Goal: Information Seeking & Learning: Learn about a topic

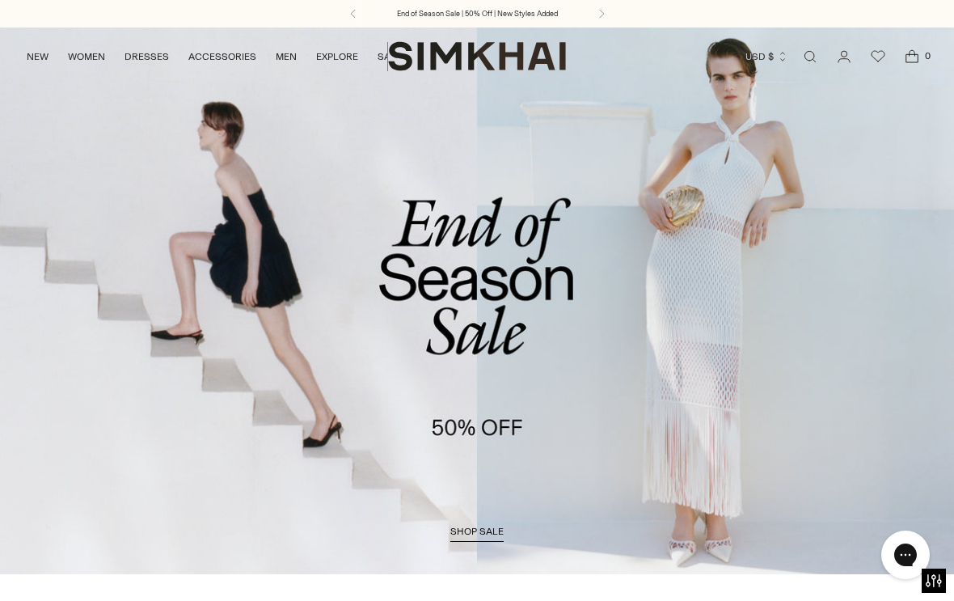
click at [595, 188] on link "/collections/sale" at bounding box center [477, 301] width 954 height 548
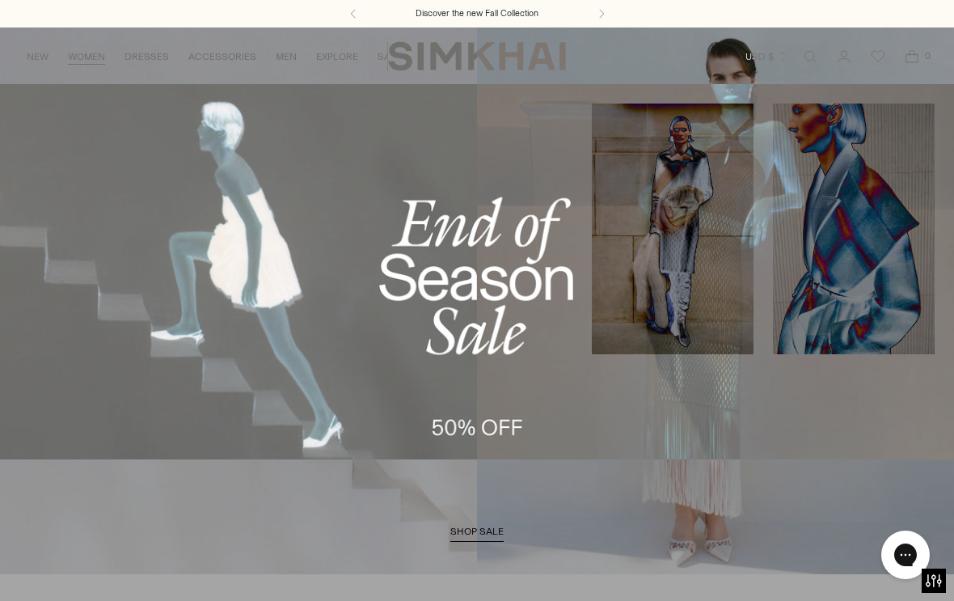
click at [32, 409] on link "Sets" at bounding box center [30, 414] width 23 height 11
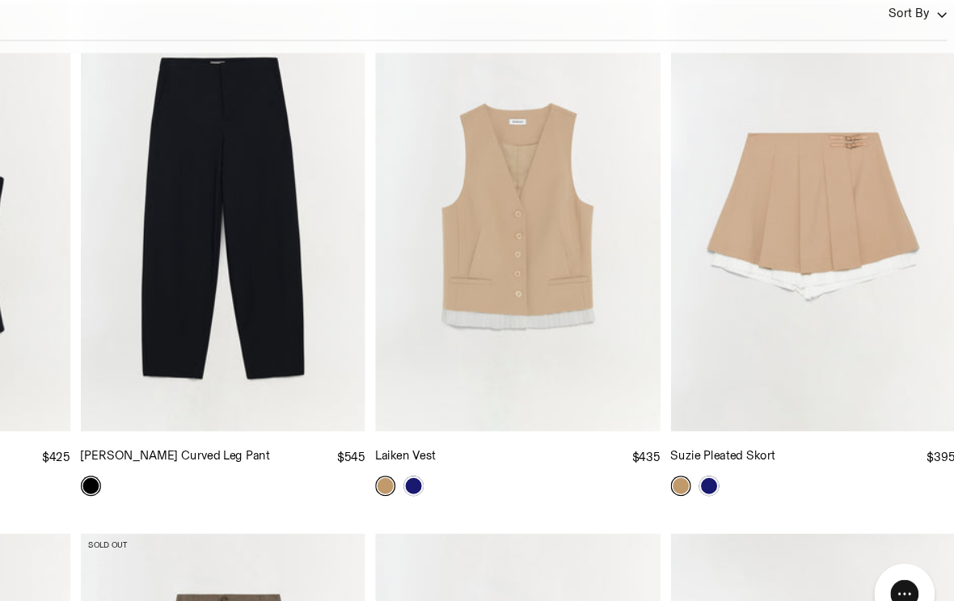
scroll to position [3508, 0]
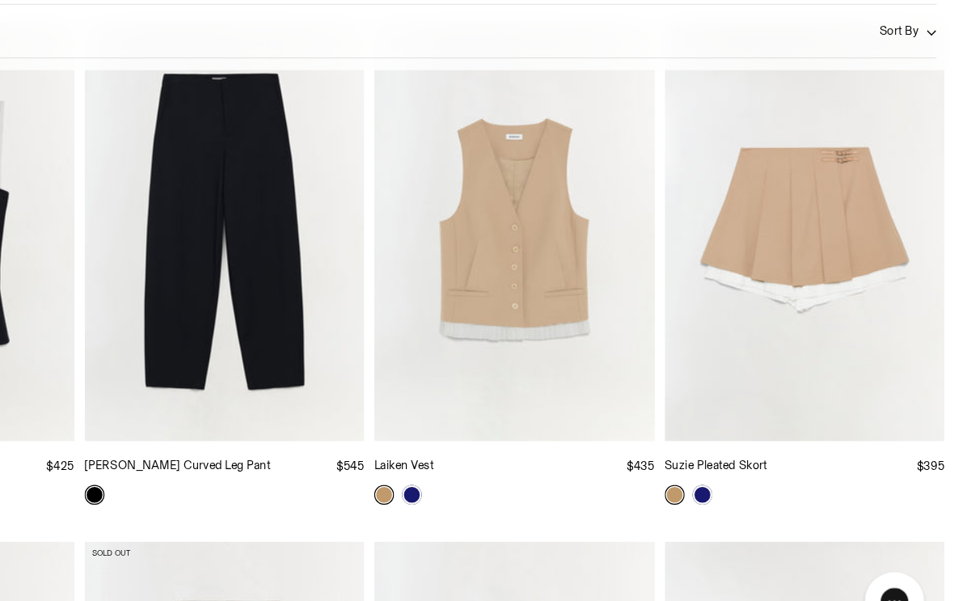
click at [481, 239] on img "Laiken Vest" at bounding box center [595, 252] width 229 height 343
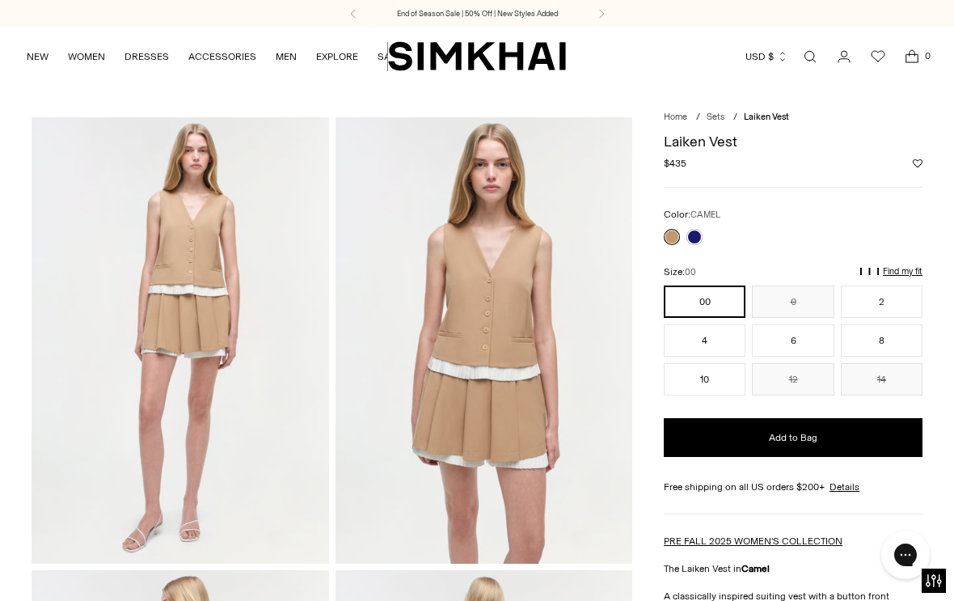
click at [700, 238] on link at bounding box center [695, 237] width 16 height 16
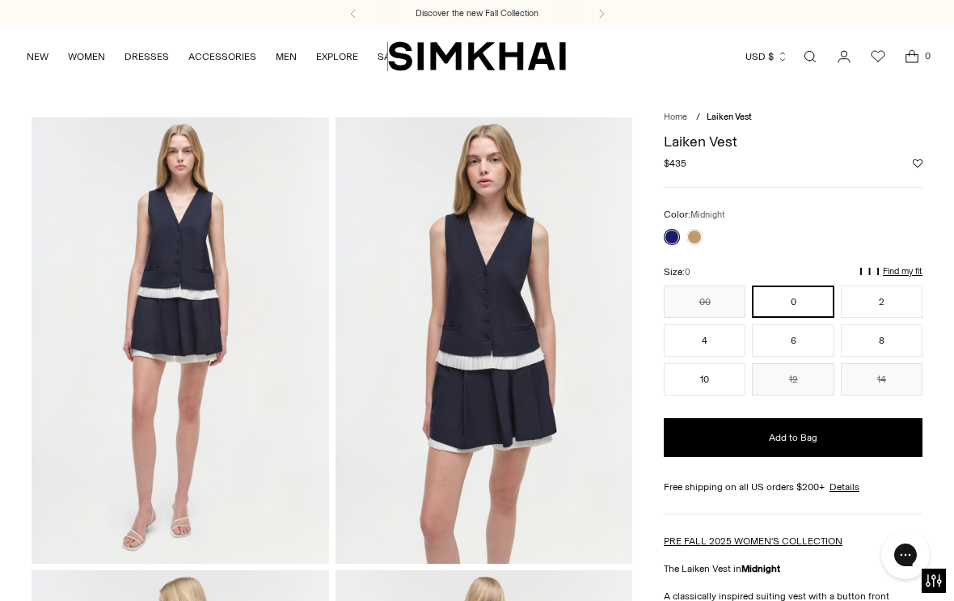
click at [701, 234] on link at bounding box center [695, 237] width 16 height 16
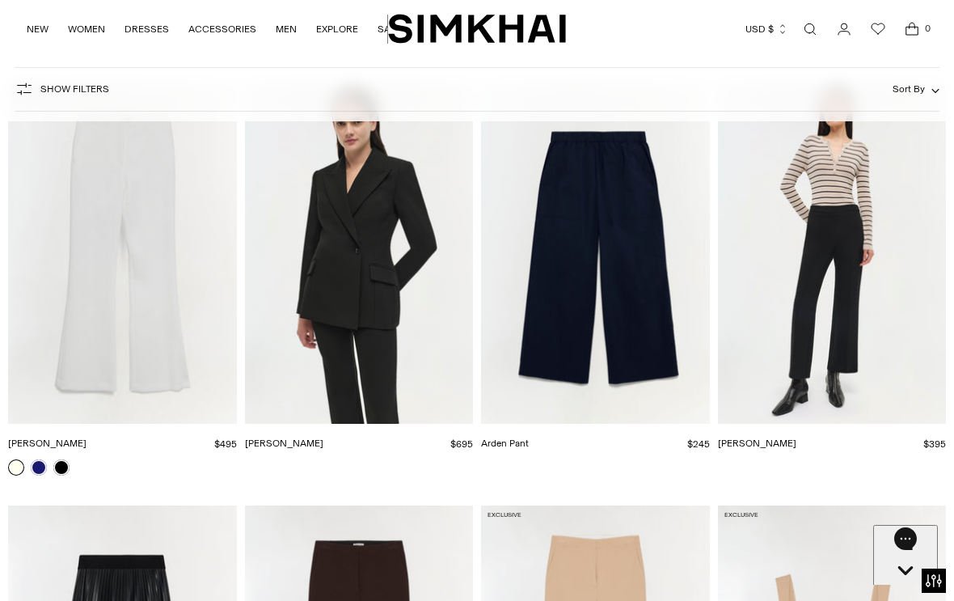
scroll to position [7261, 0]
click at [40, 28] on link "NEW" at bounding box center [38, 29] width 22 height 36
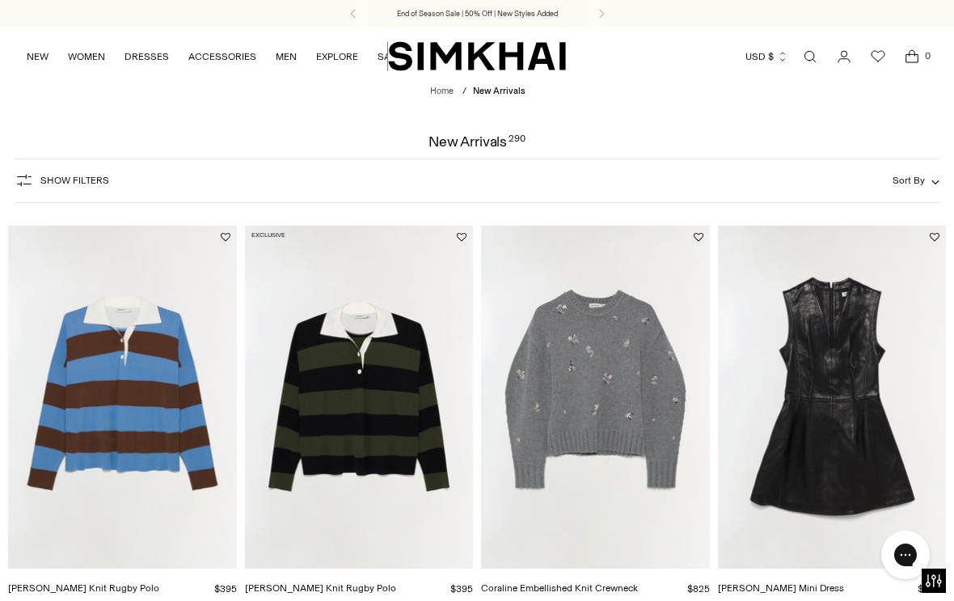
click at [38, 57] on link "NEW" at bounding box center [38, 57] width 22 height 36
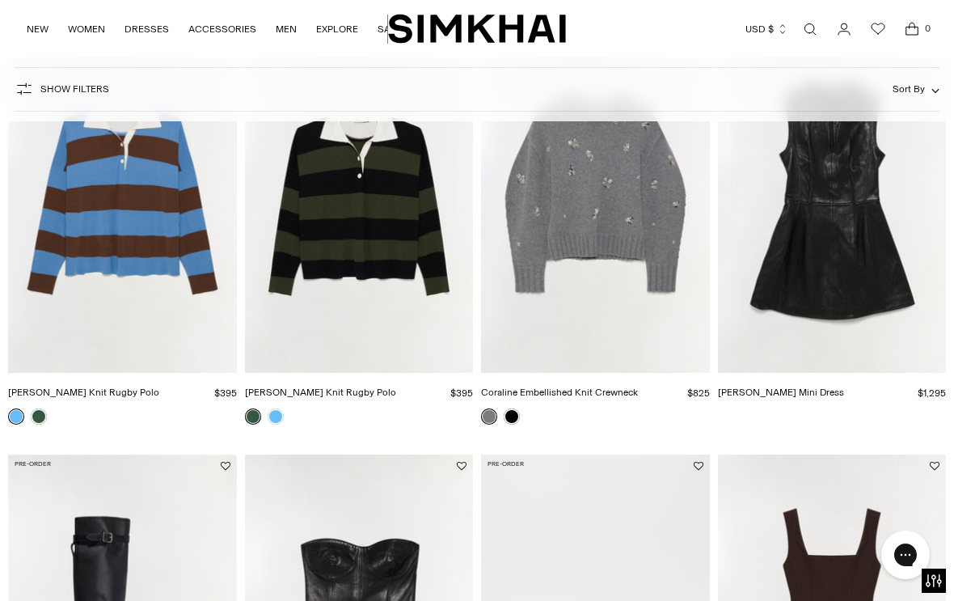
scroll to position [194, 0]
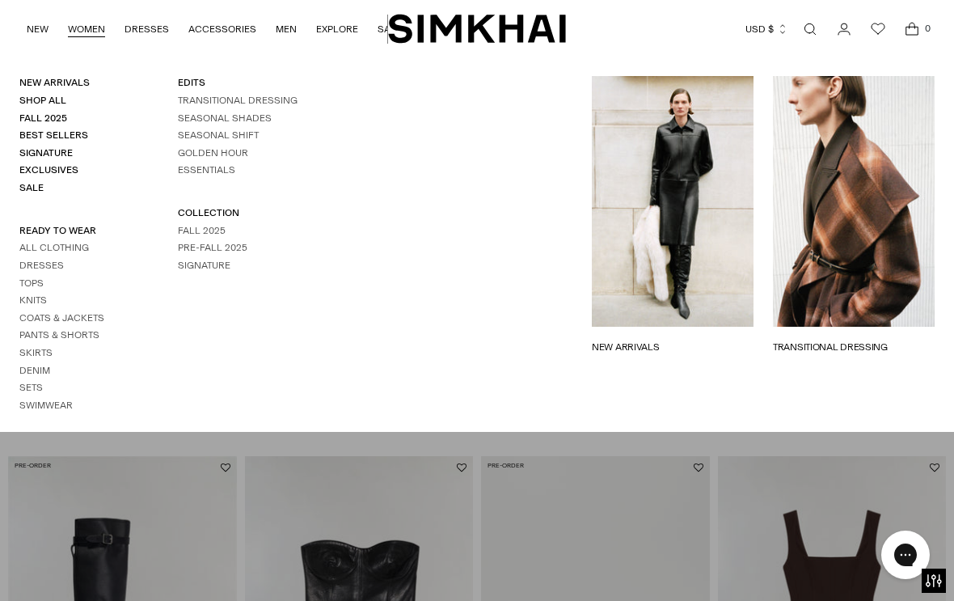
click at [22, 266] on link "Dresses" at bounding box center [41, 265] width 44 height 11
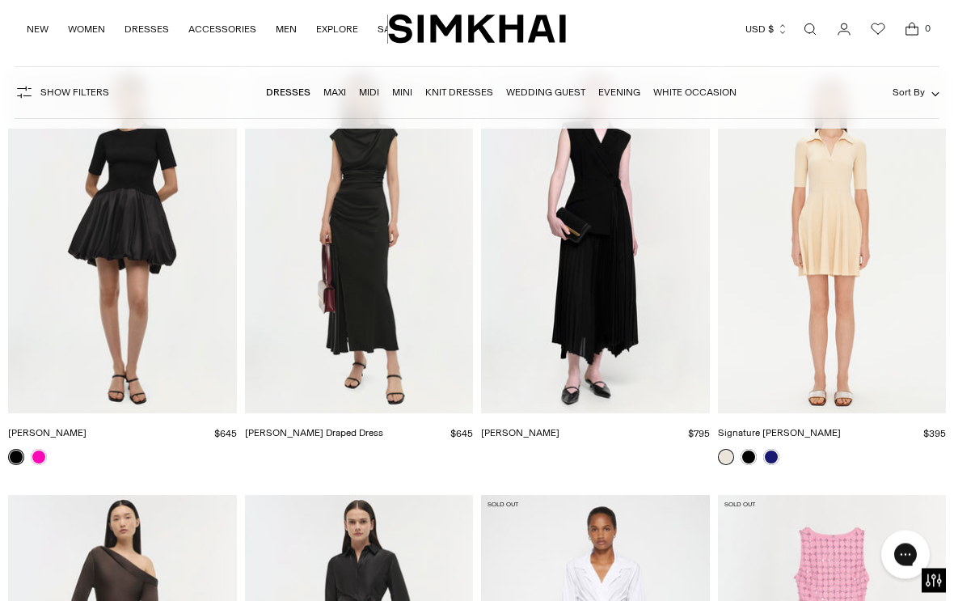
scroll to position [17518, 0]
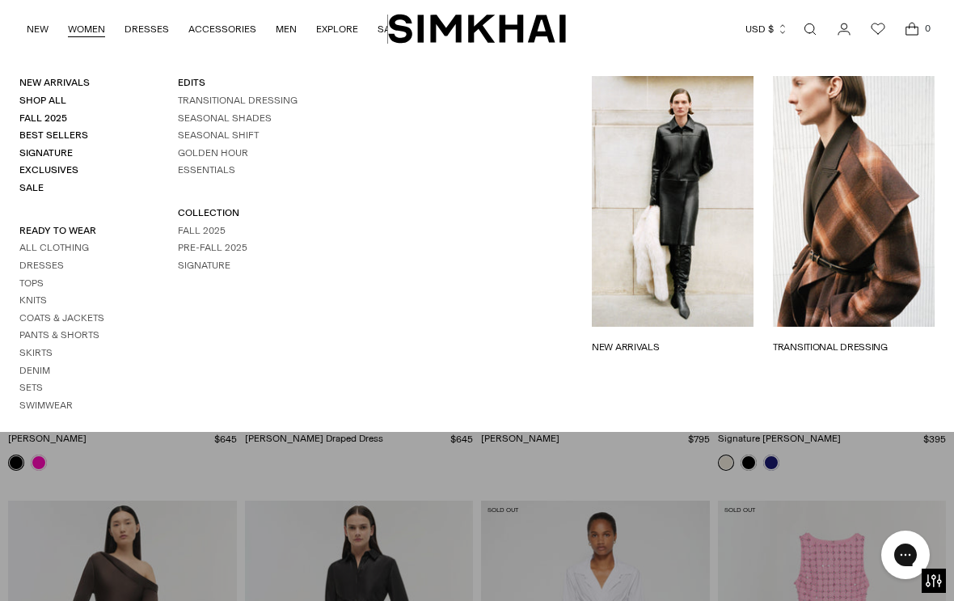
click at [64, 242] on link "All Clothing" at bounding box center [54, 247] width 70 height 11
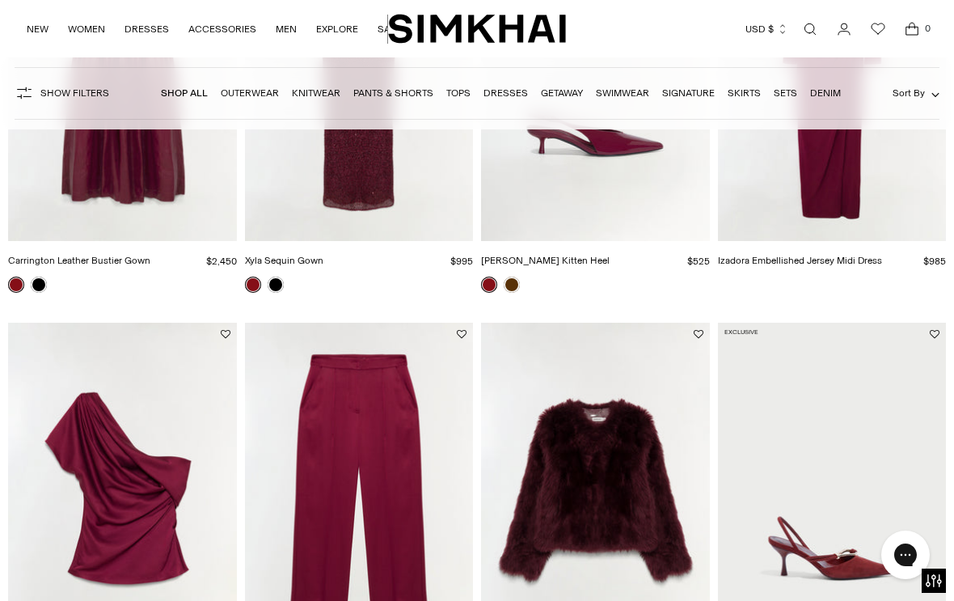
scroll to position [353, 0]
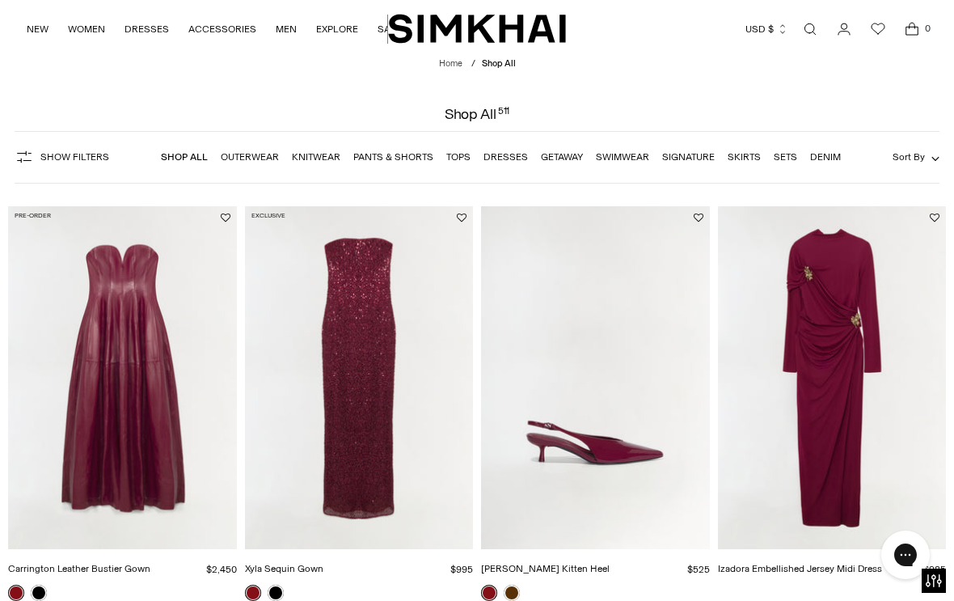
click at [810, 32] on icon "Open search modal" at bounding box center [810, 29] width 18 height 13
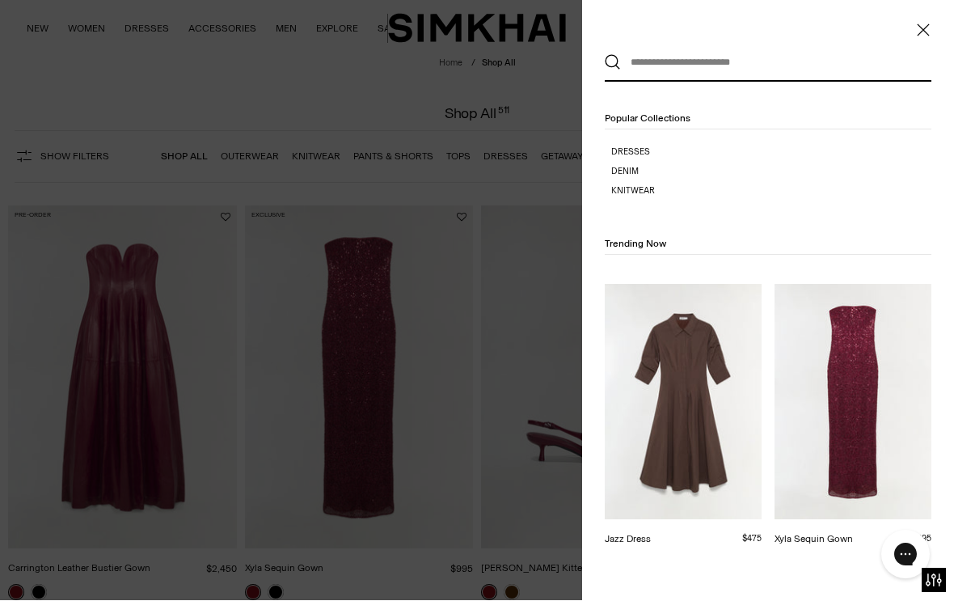
click at [671, 67] on input "text" at bounding box center [764, 63] width 287 height 36
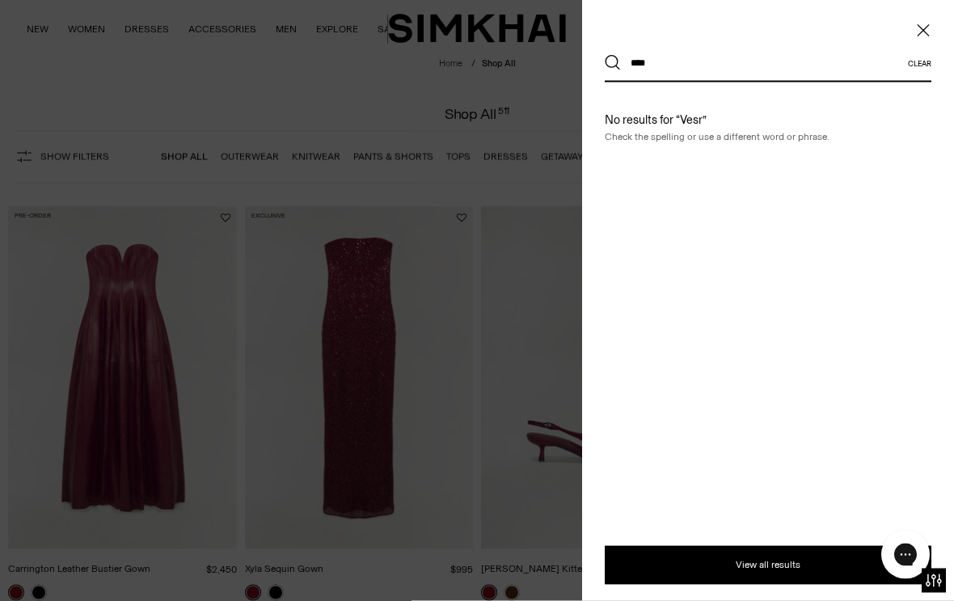
type input "****"
click at [613, 63] on button "Search" at bounding box center [613, 63] width 16 height 16
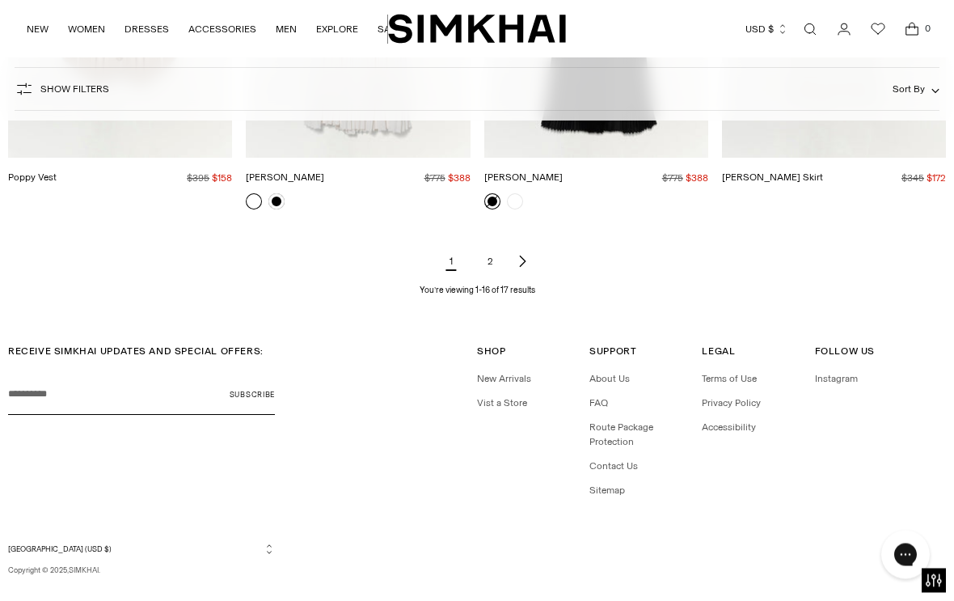
scroll to position [1731, 0]
click at [484, 262] on link "2" at bounding box center [490, 262] width 32 height 32
